Goal: Information Seeking & Learning: Learn about a topic

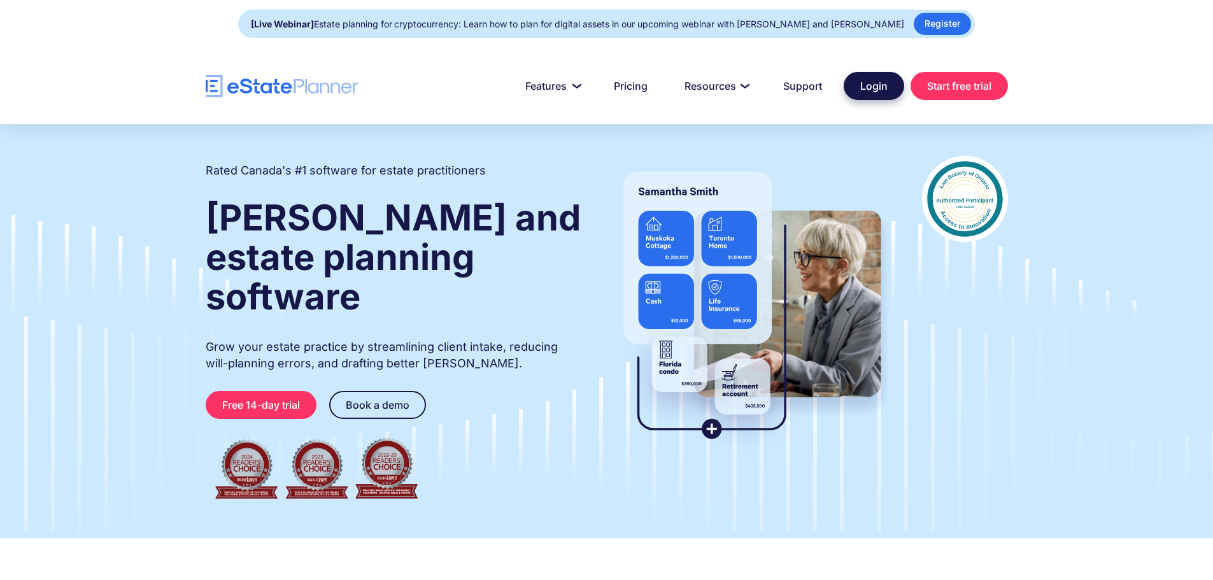
click at [860, 80] on link "Login" at bounding box center [873, 86] width 60 height 28
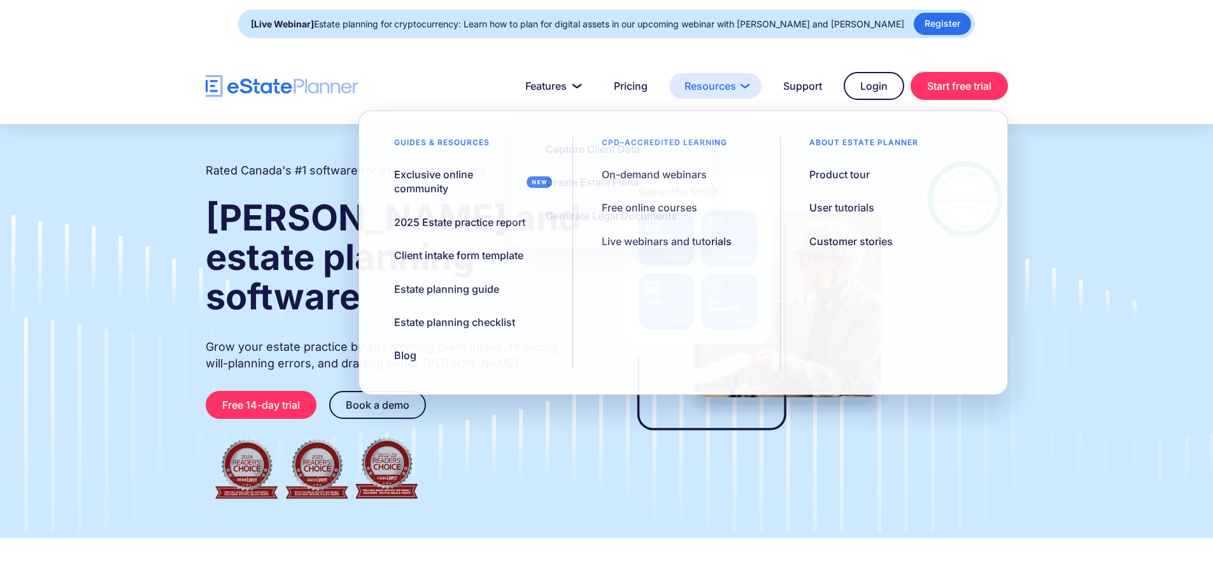
click at [684, 87] on link "Resources" at bounding box center [715, 85] width 92 height 25
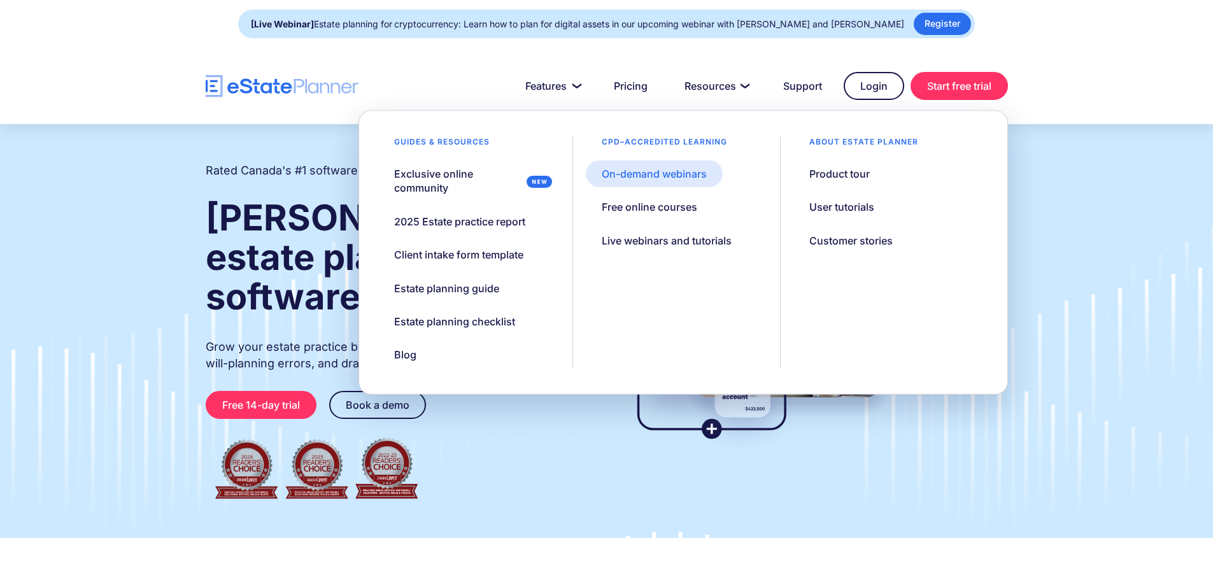
click at [634, 171] on div "On-demand webinars" at bounding box center [654, 174] width 105 height 14
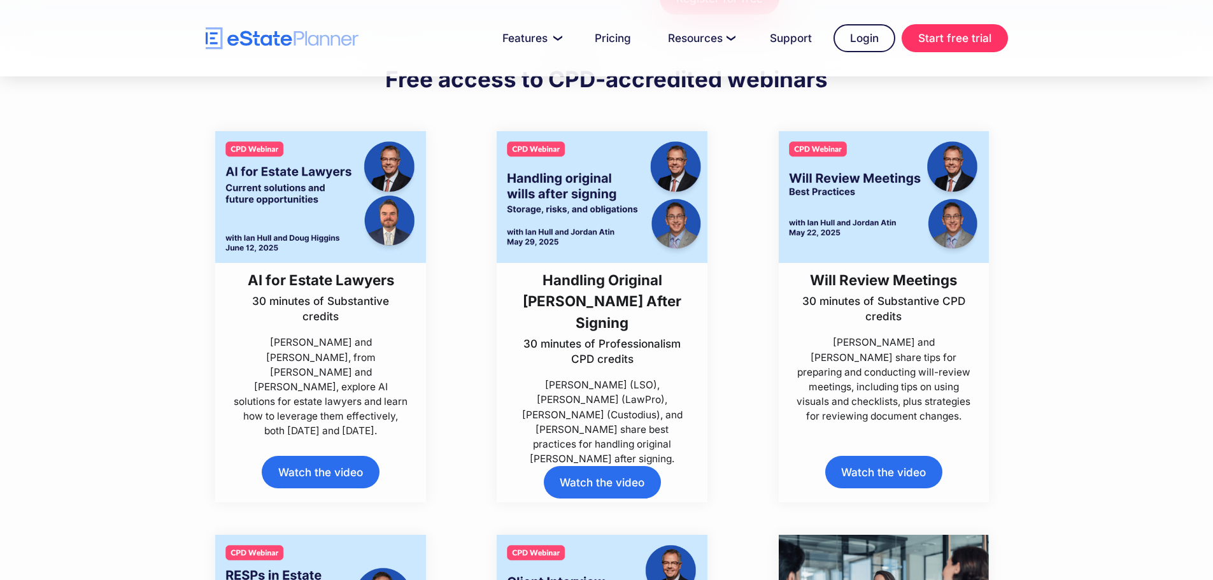
scroll to position [318, 0]
